Goal: Navigation & Orientation: Find specific page/section

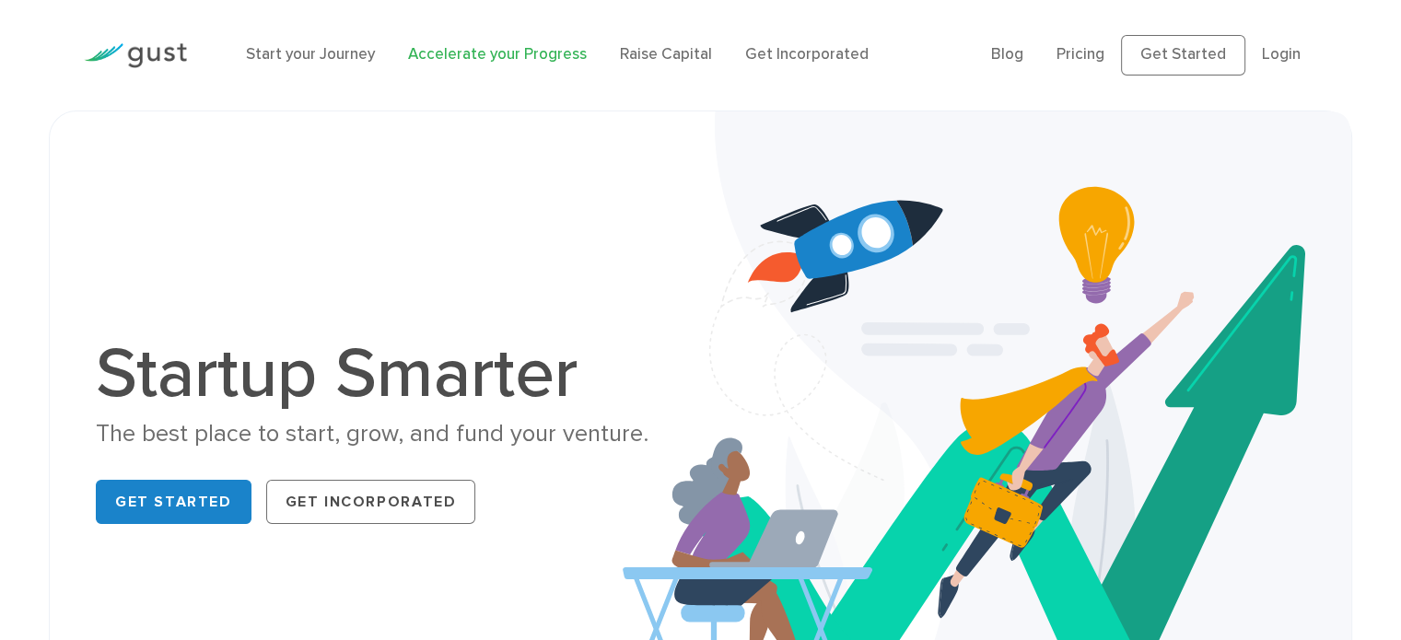
click at [470, 49] on link "Accelerate your Progress" at bounding box center [497, 54] width 179 height 18
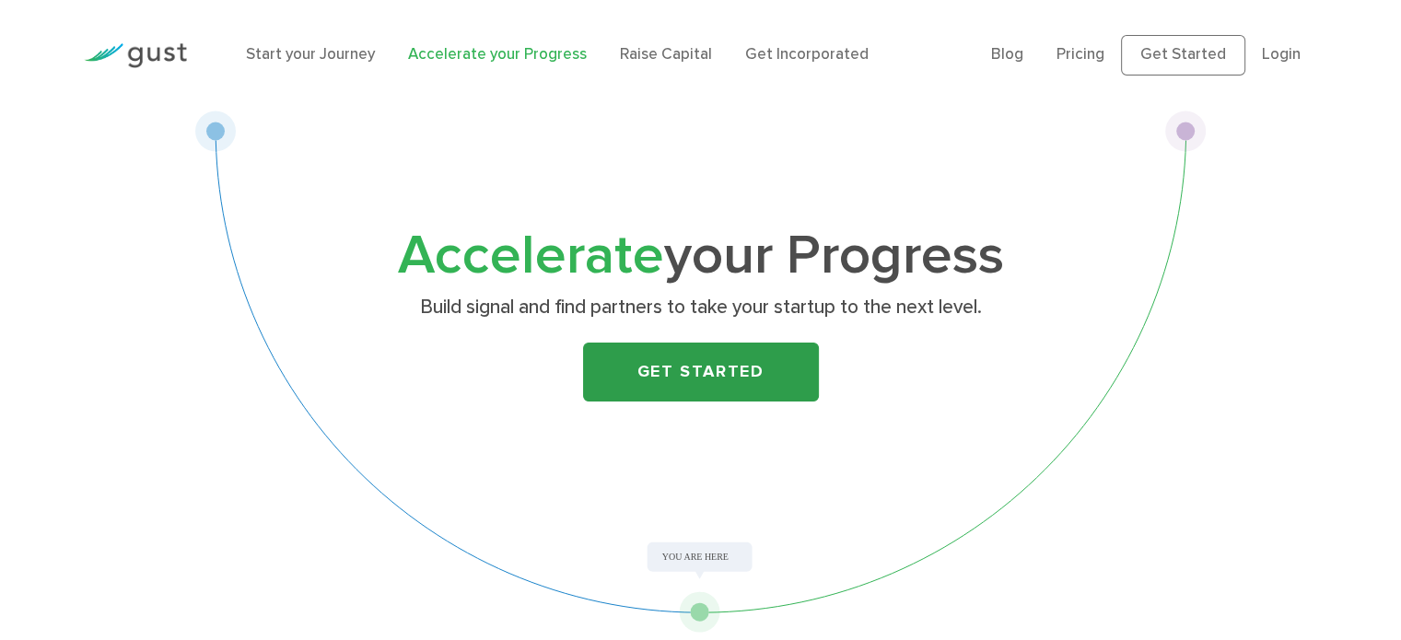
scroll to position [92, 0]
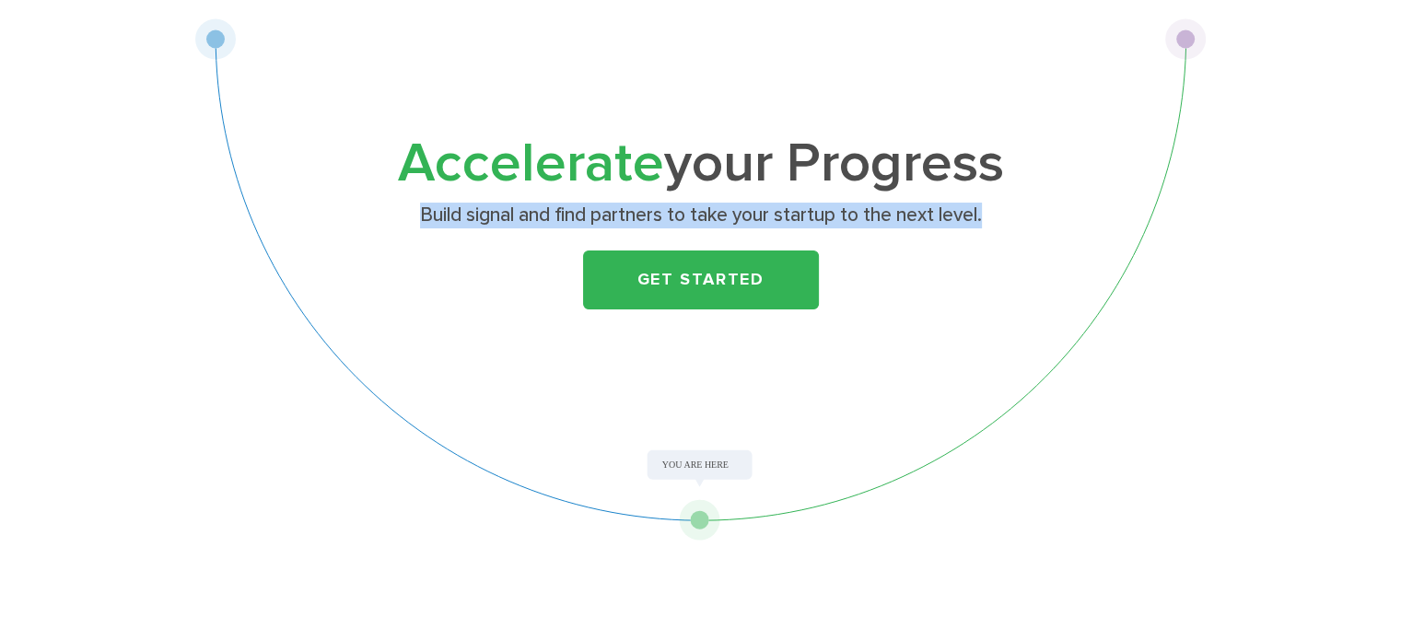
drag, startPoint x: 396, startPoint y: 199, endPoint x: 1017, endPoint y: 213, distance: 620.9
click at [1017, 213] on div "Accelerate your Progress Build signal and find partners to take your startup to…" at bounding box center [701, 239] width 728 height 201
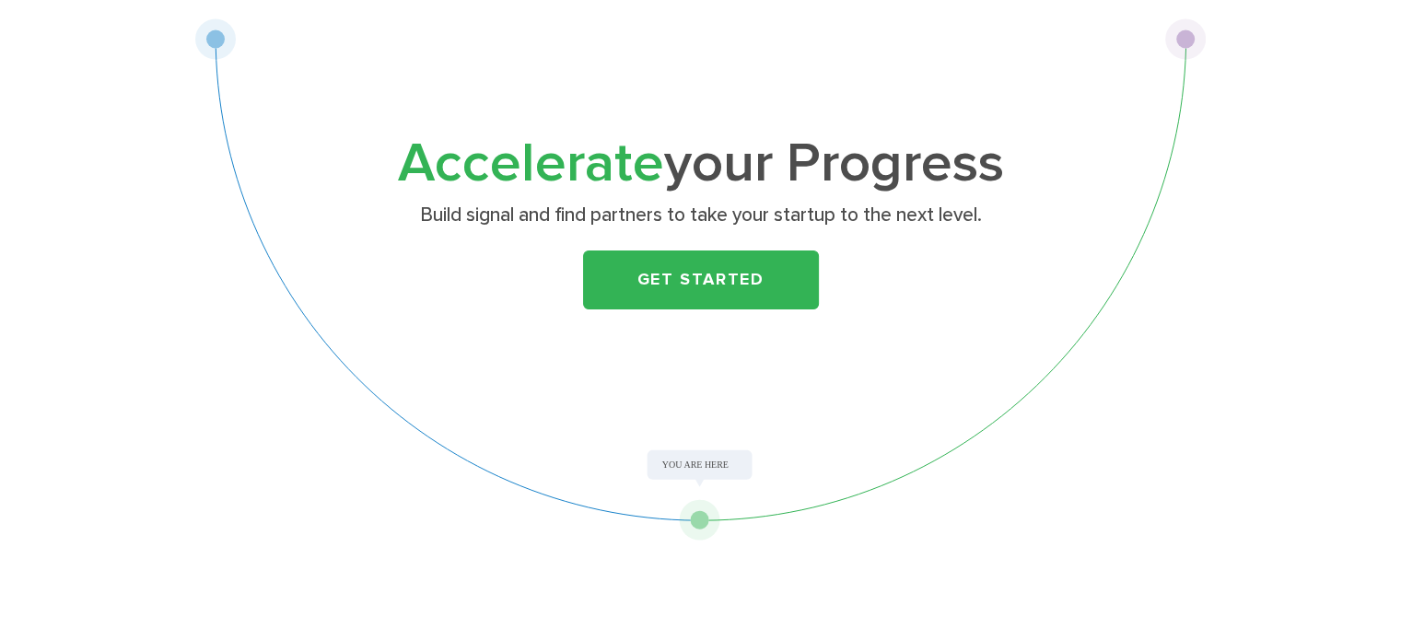
click at [962, 260] on div "Get Started" at bounding box center [701, 280] width 728 height 59
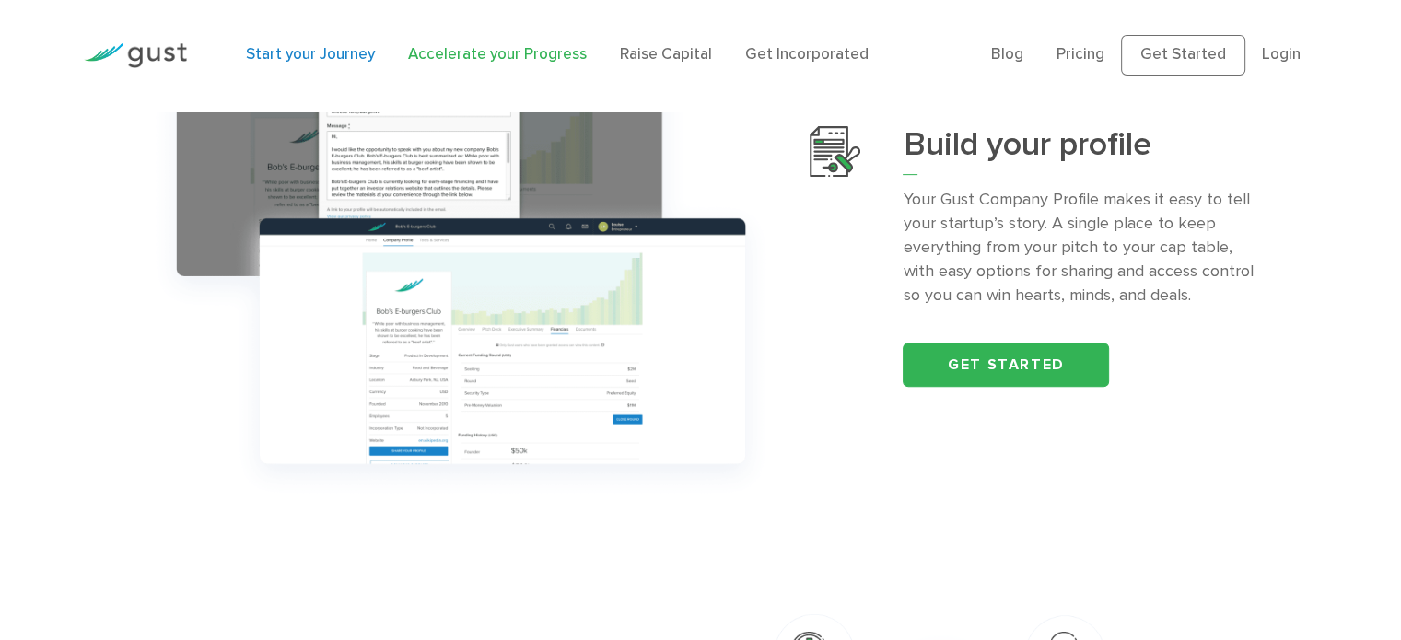
scroll to position [737, 0]
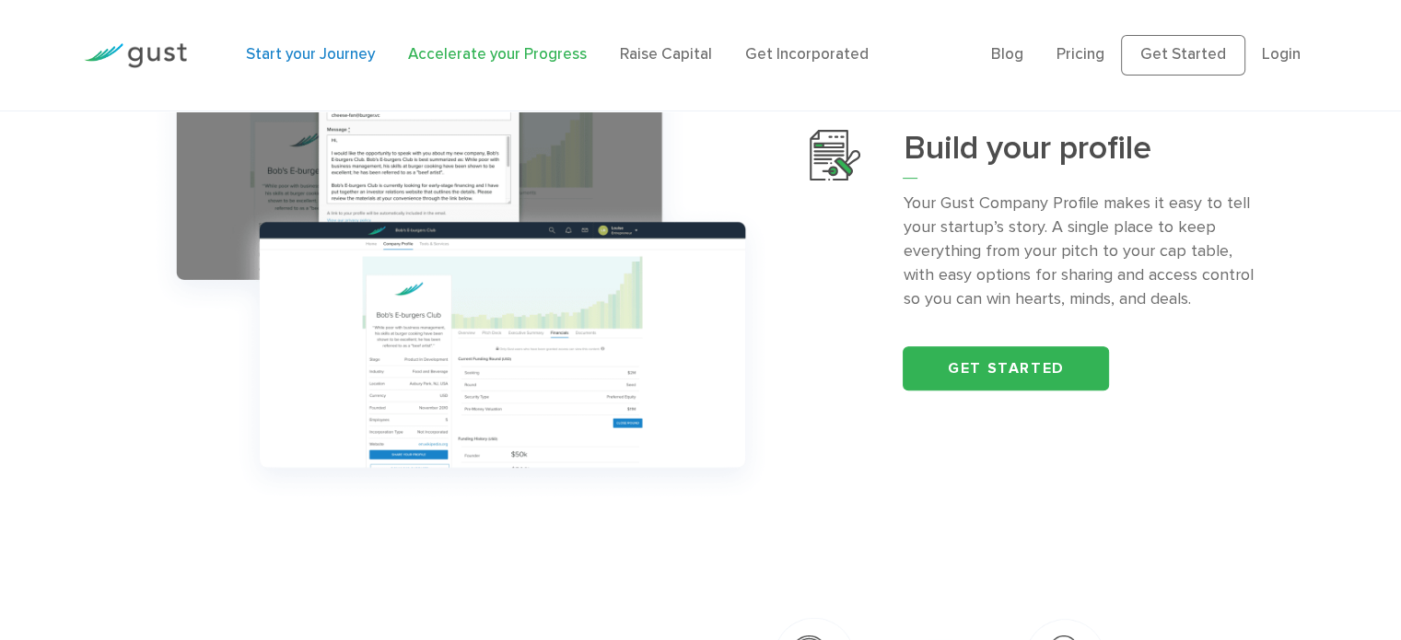
click at [328, 54] on link "Start your Journey" at bounding box center [310, 54] width 129 height 18
